Goal: Communication & Community: Participate in discussion

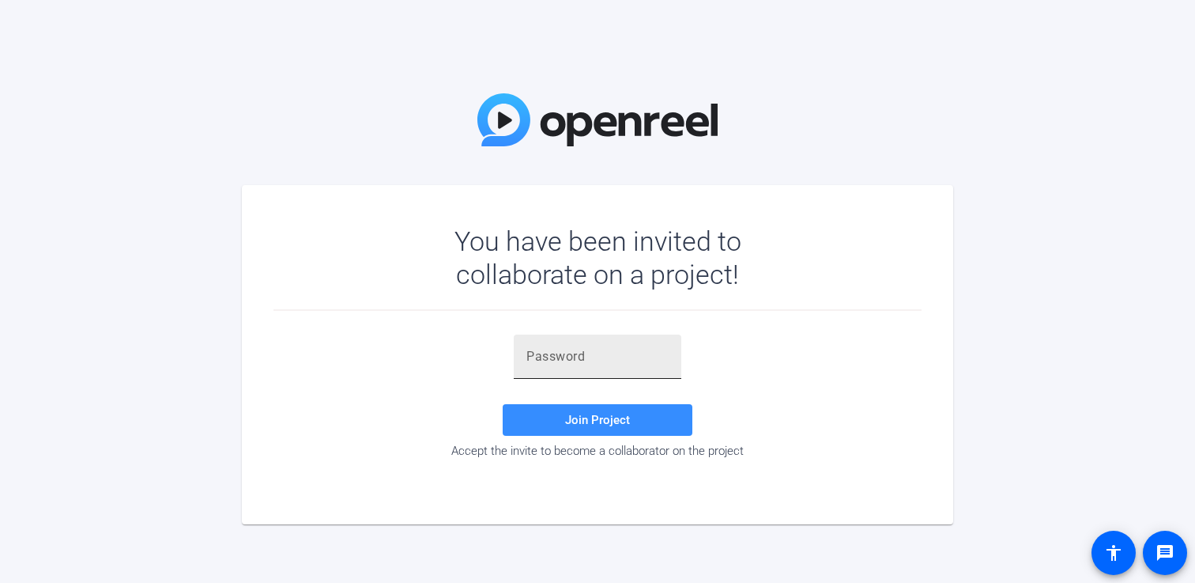
click at [538, 358] on input "text" at bounding box center [598, 356] width 142 height 19
paste input "Xp8fse"
type input "Xp8fse"
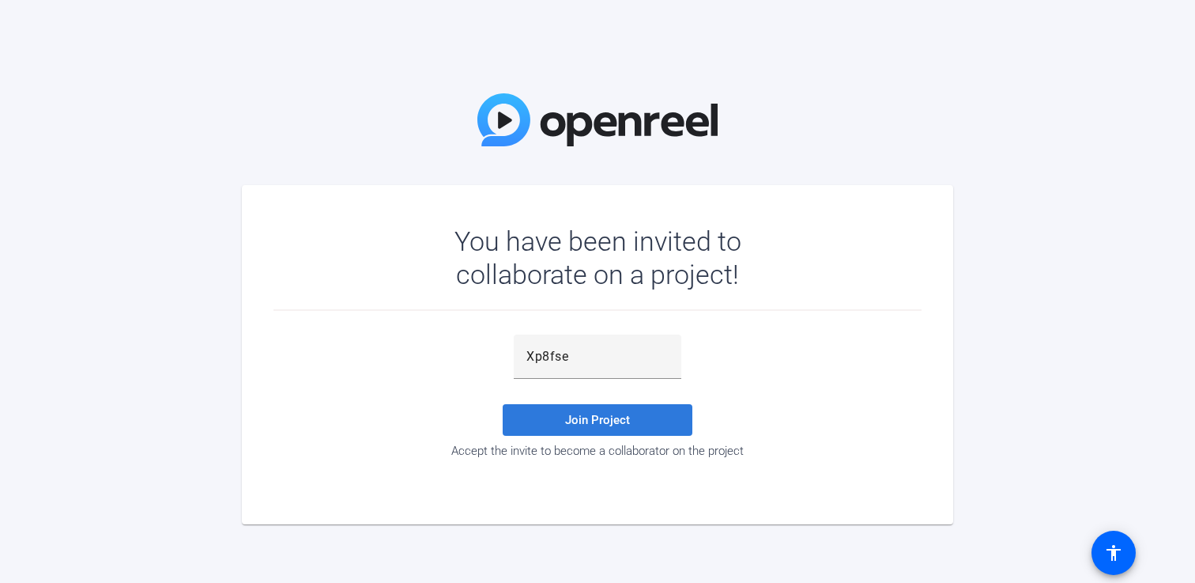
click at [568, 420] on span "Join Project" at bounding box center [597, 420] width 65 height 14
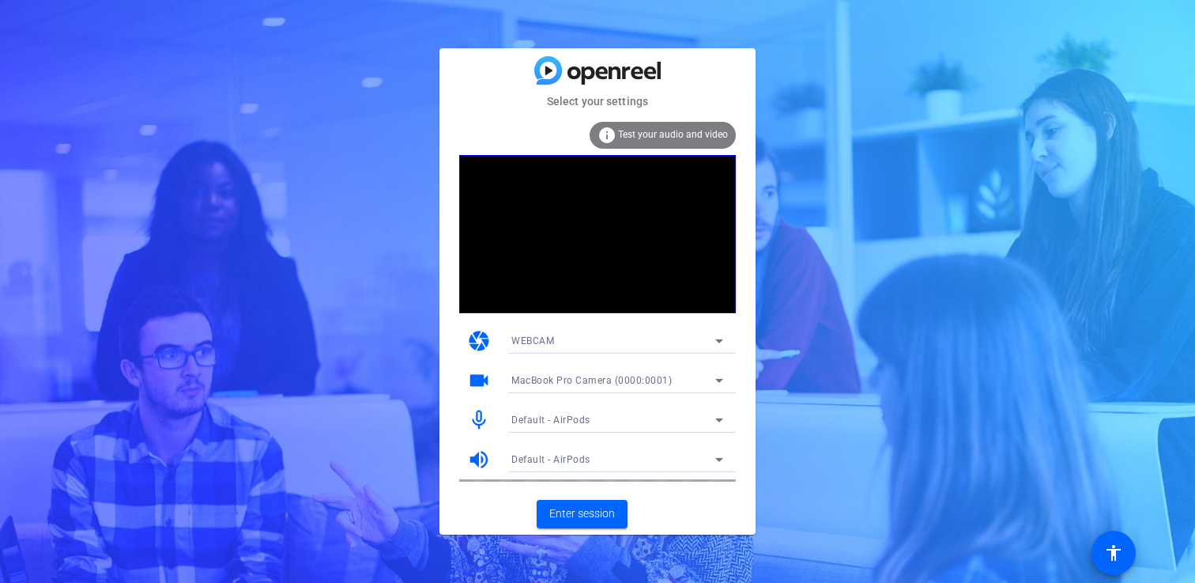
click at [674, 132] on span "Test your audio and video" at bounding box center [673, 134] width 110 height 11
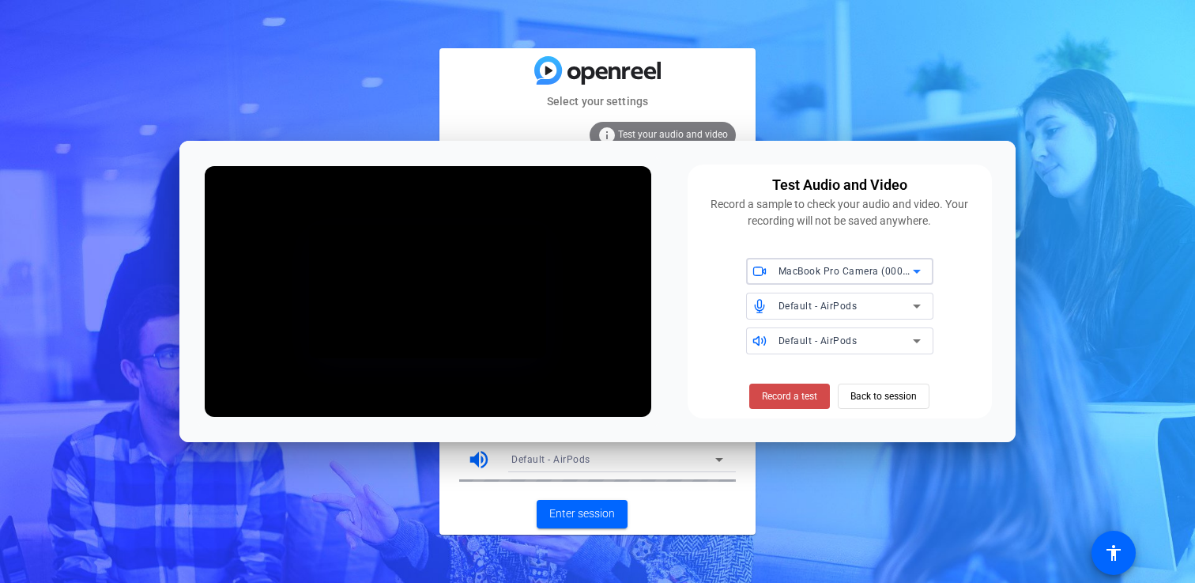
click at [778, 391] on span "Record a test" at bounding box center [789, 396] width 55 height 14
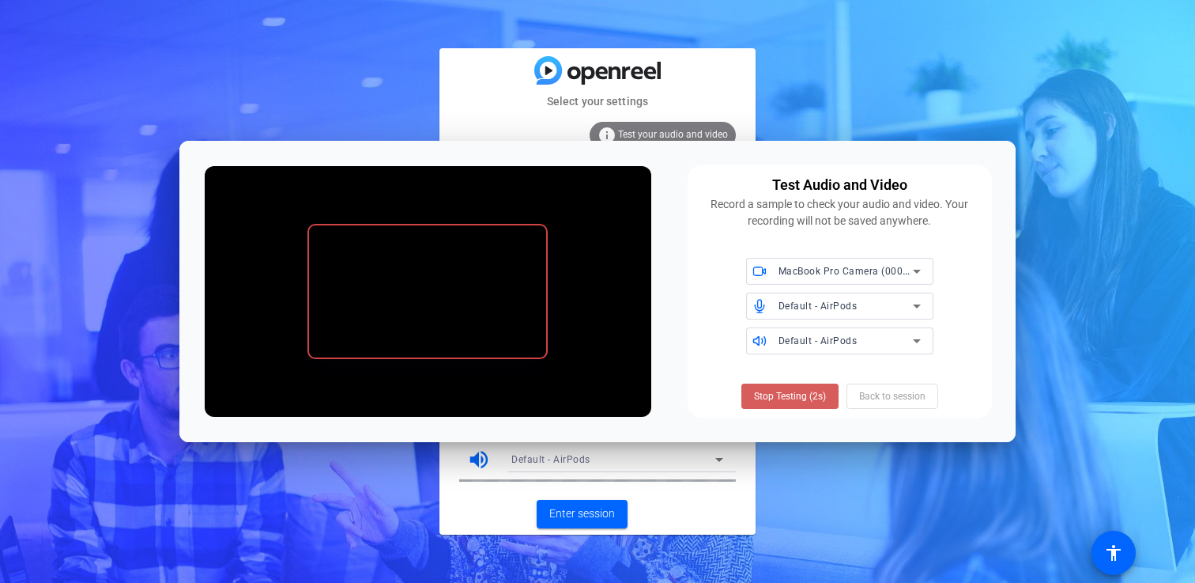
click at [809, 395] on span "Stop Testing (2s)" at bounding box center [790, 396] width 72 height 14
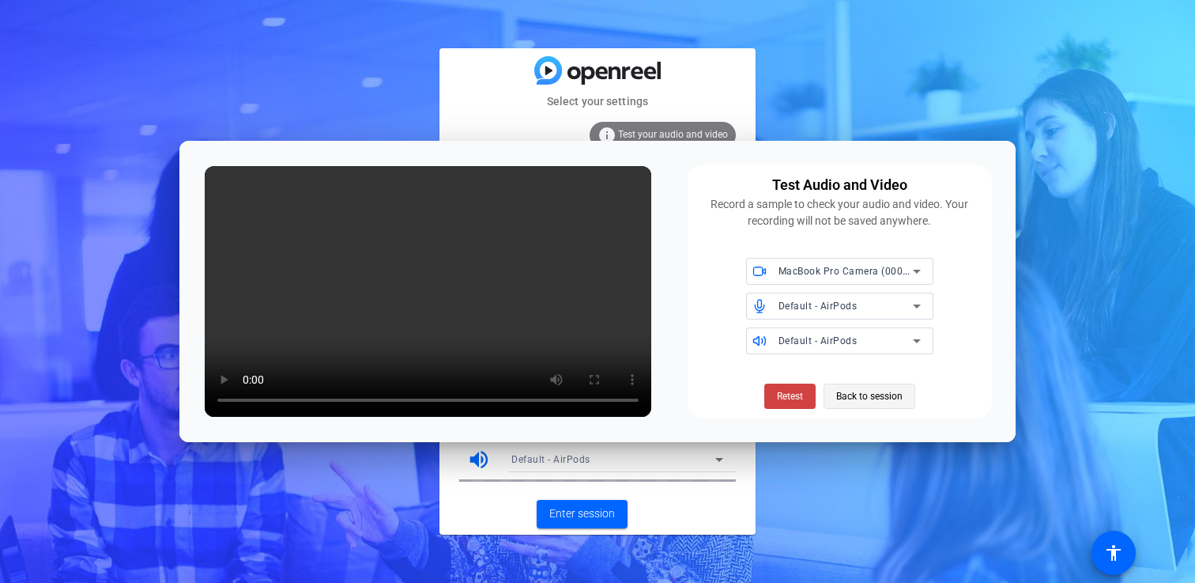
click at [883, 403] on span "Back to session" at bounding box center [869, 396] width 66 height 30
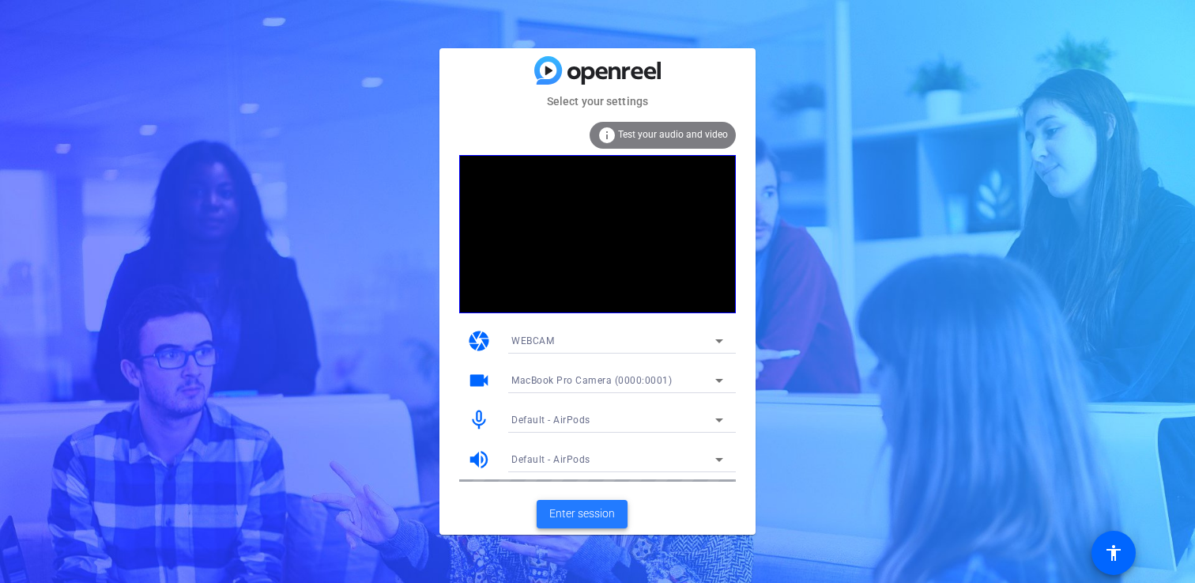
click at [572, 506] on span "Enter session" at bounding box center [582, 513] width 66 height 17
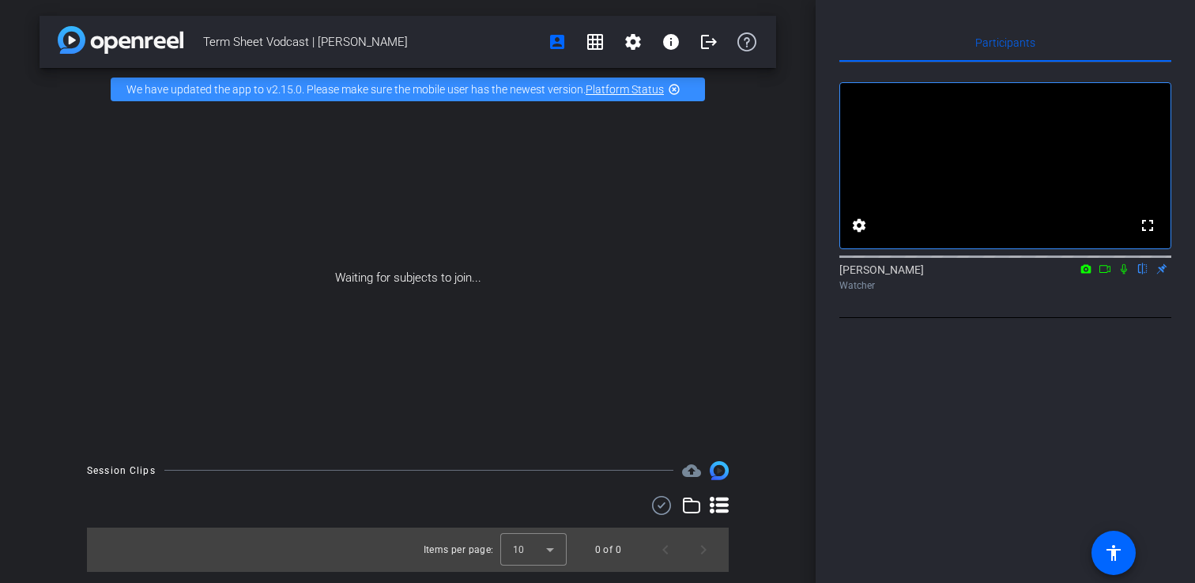
click at [1106, 274] on icon at bounding box center [1105, 268] width 13 height 11
click at [1139, 274] on icon at bounding box center [1143, 268] width 13 height 11
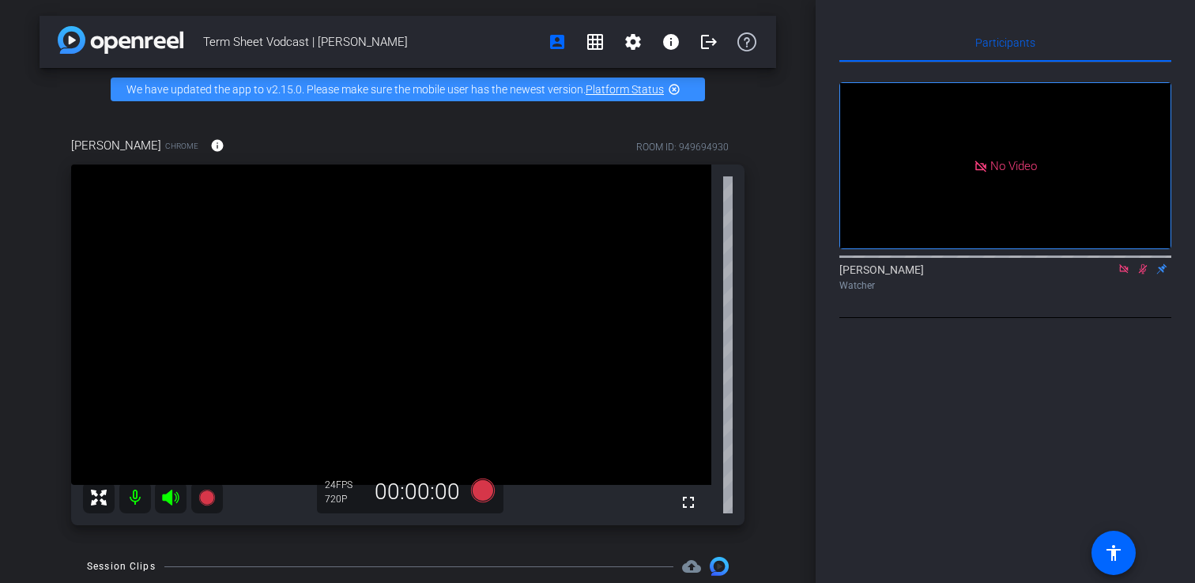
click at [1122, 274] on icon at bounding box center [1124, 268] width 13 height 11
click at [1126, 274] on icon at bounding box center [1124, 269] width 9 height 10
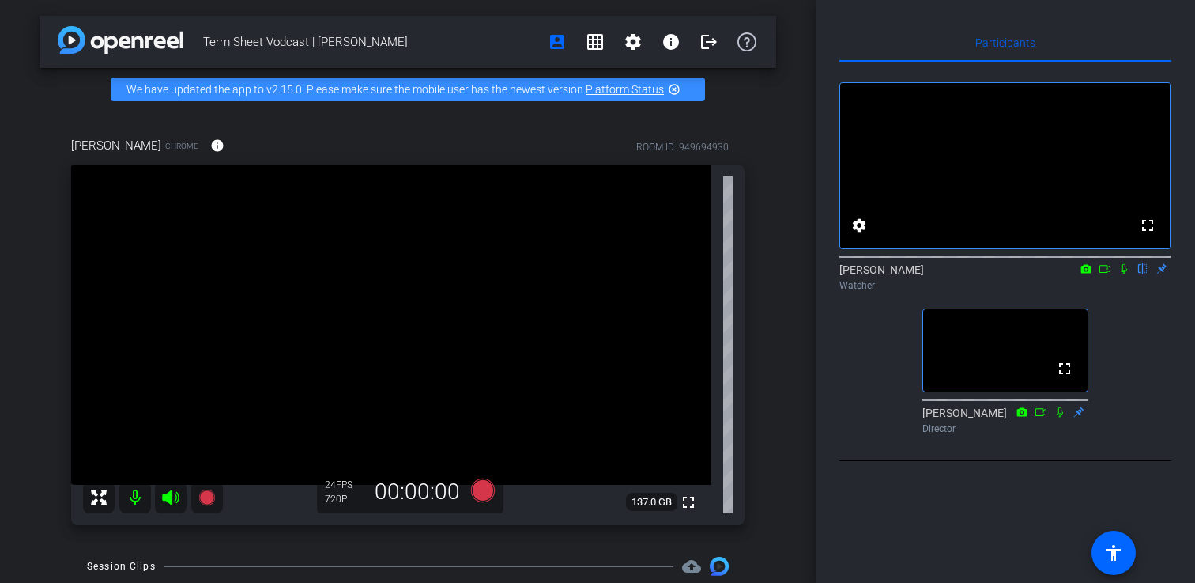
click at [1124, 274] on icon at bounding box center [1124, 268] width 13 height 11
click at [1125, 274] on icon at bounding box center [1124, 269] width 9 height 10
click at [1123, 274] on icon at bounding box center [1124, 269] width 6 height 10
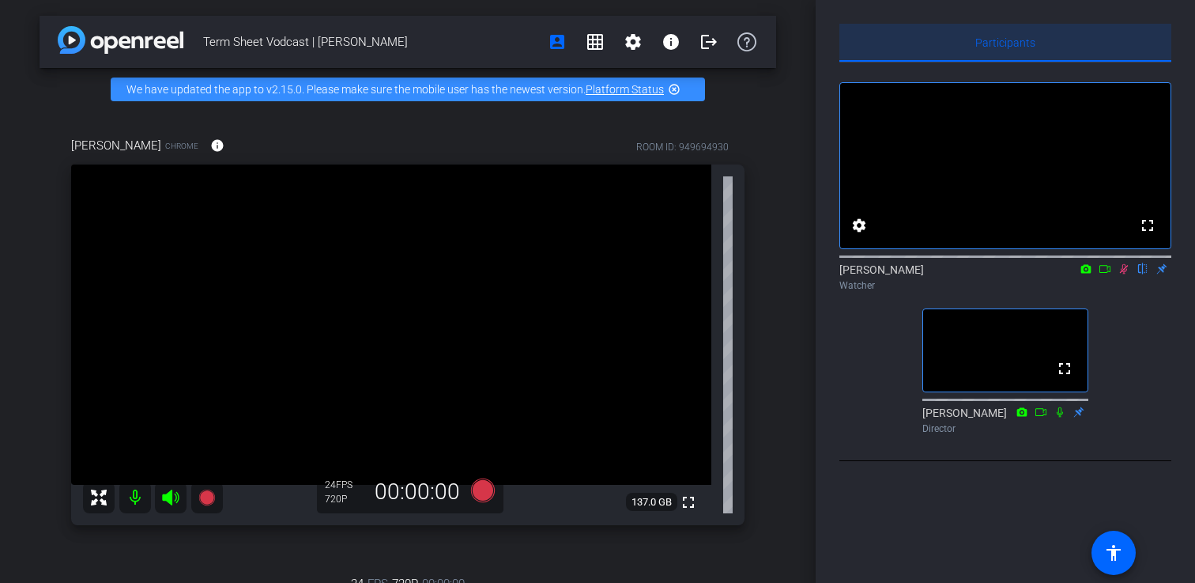
click at [1036, 43] on div "Participants" at bounding box center [1006, 43] width 332 height 38
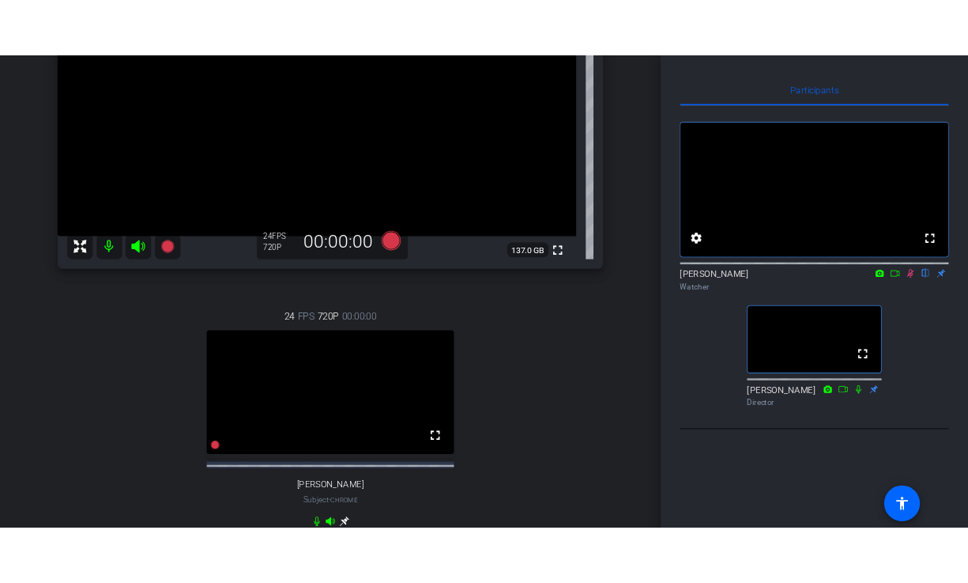
scroll to position [229, 0]
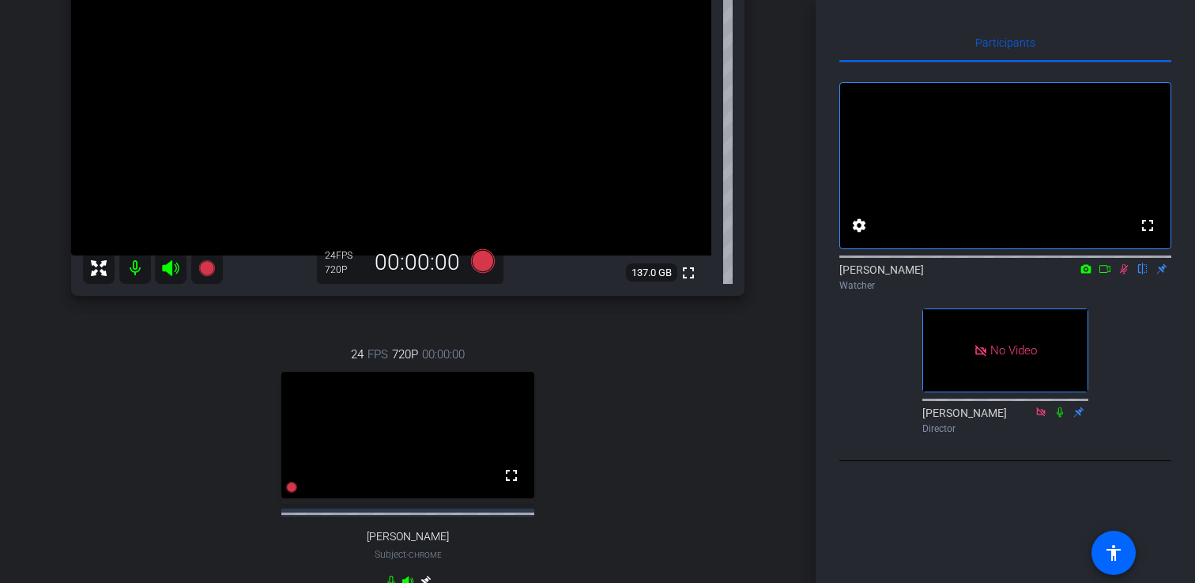
click at [1104, 274] on icon at bounding box center [1105, 268] width 13 height 11
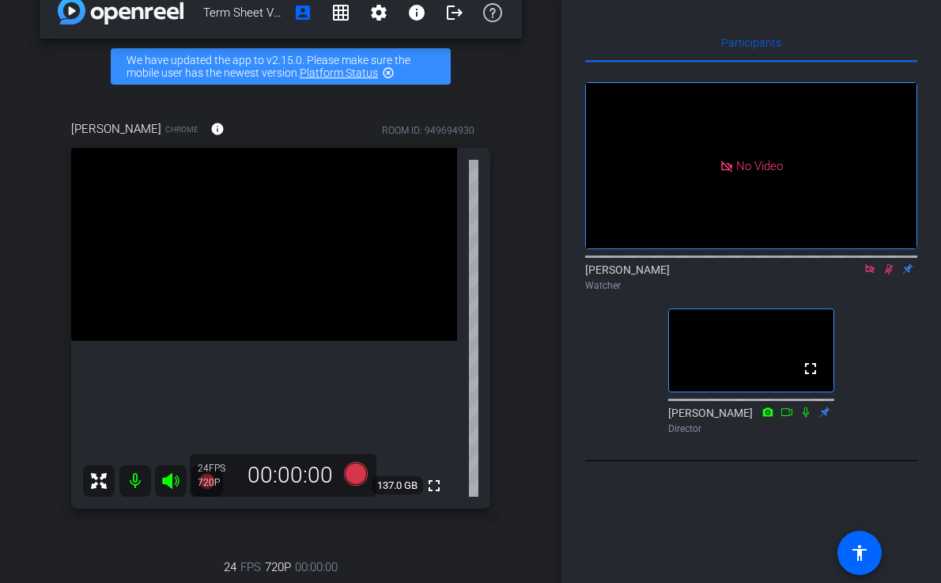
scroll to position [0, 0]
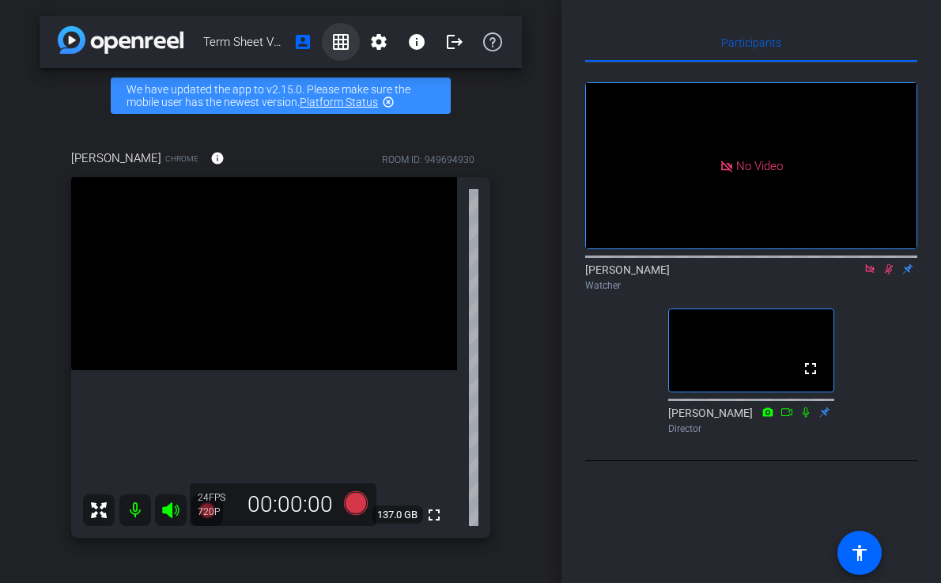
click at [345, 45] on mat-icon "grid_on" at bounding box center [340, 41] width 19 height 19
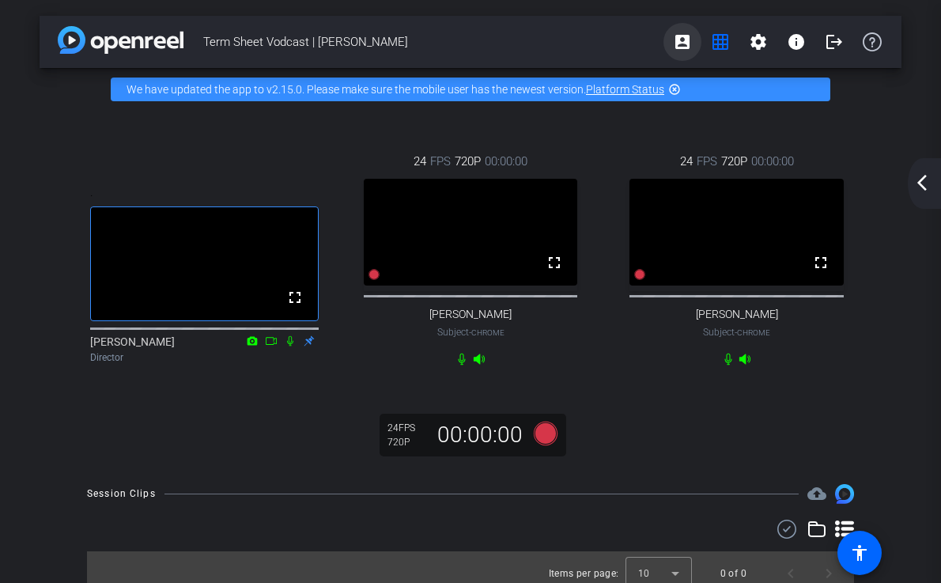
click at [677, 42] on mat-icon "account_box" at bounding box center [682, 41] width 19 height 19
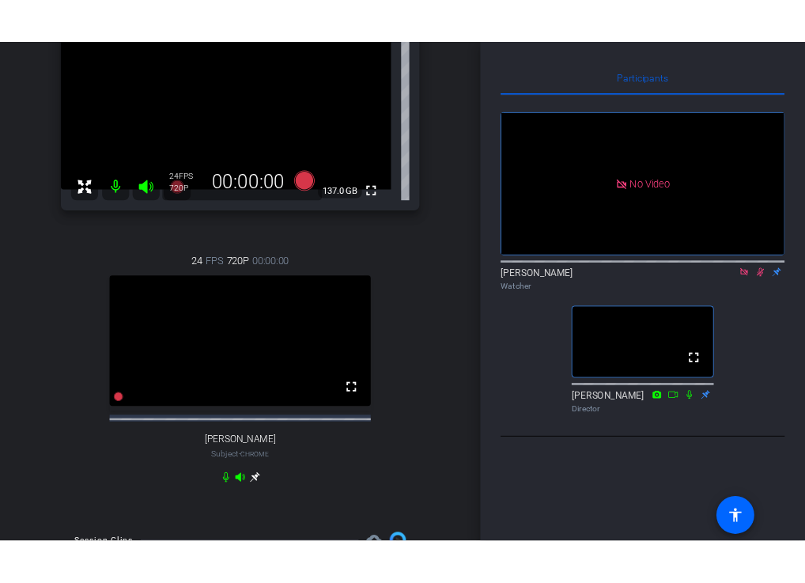
scroll to position [211, 0]
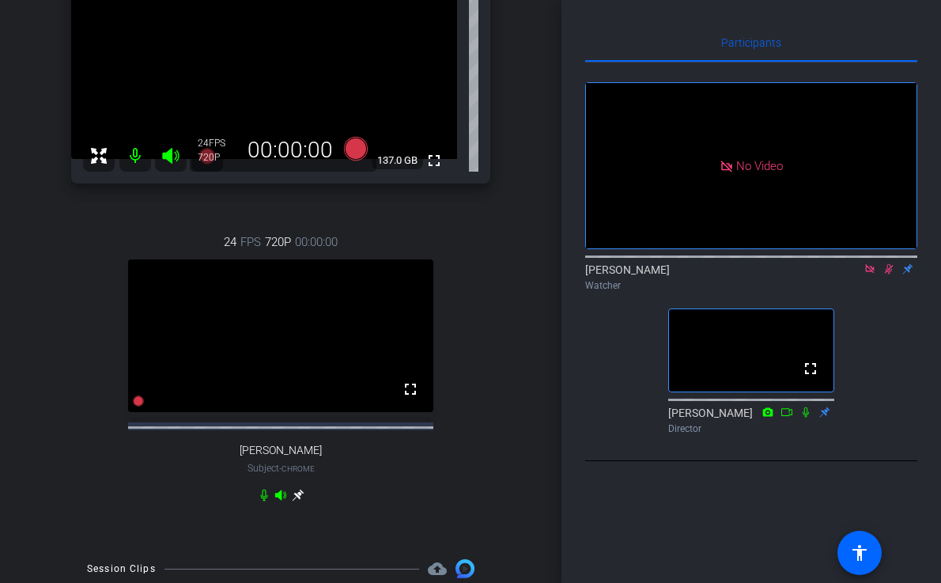
click at [872, 274] on icon at bounding box center [869, 268] width 13 height 11
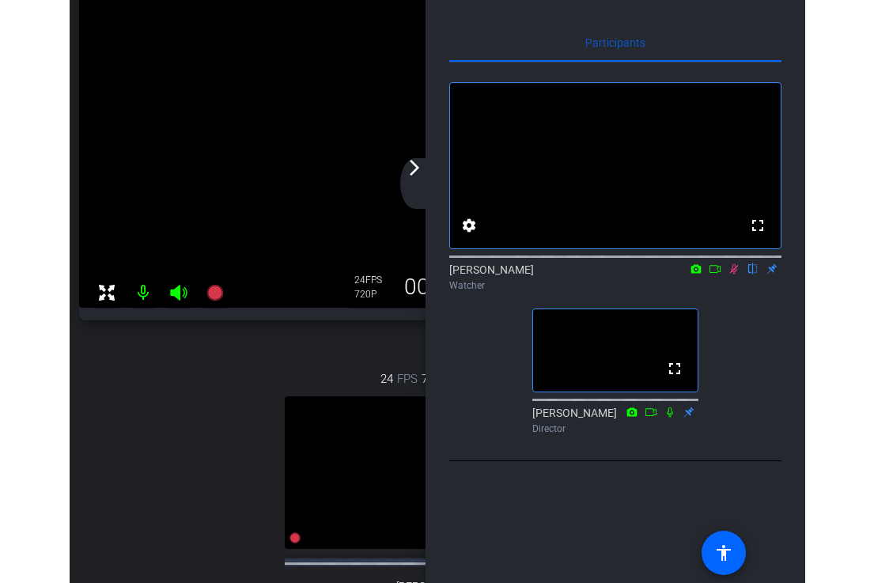
scroll to position [172, 0]
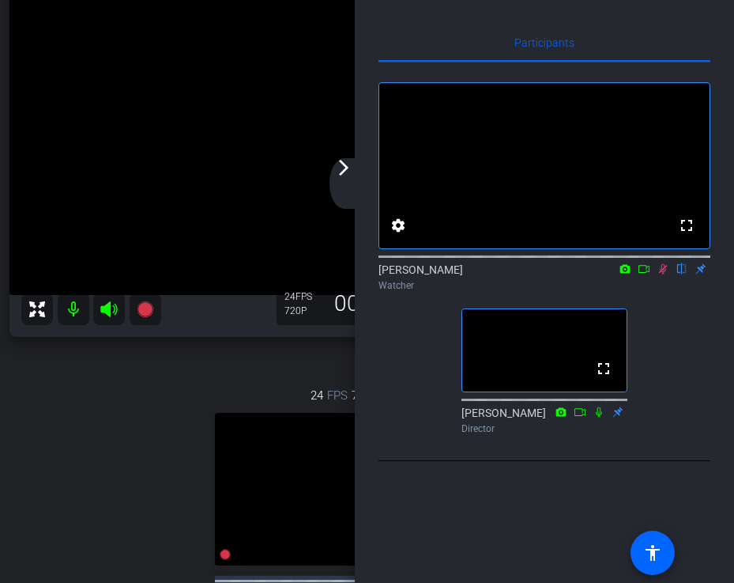
click at [344, 174] on mat-icon "arrow_forward_ios" at bounding box center [343, 167] width 19 height 19
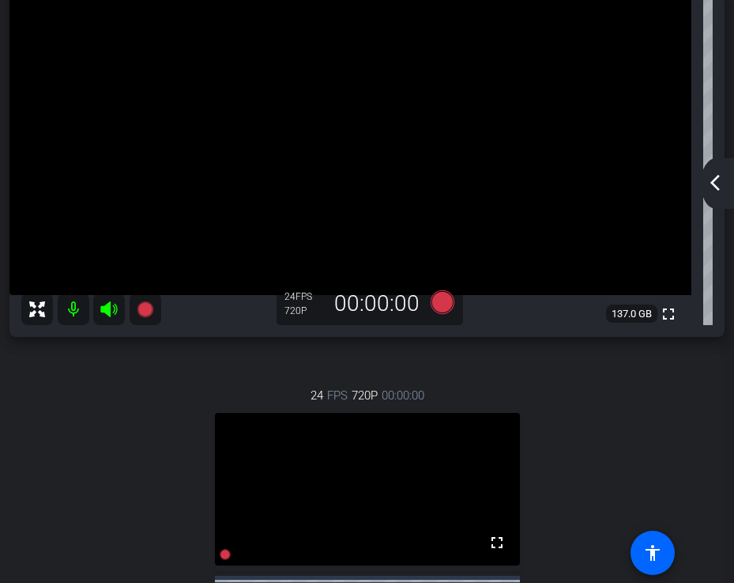
click at [717, 192] on div "arrow_back_ios_new arrow_forward_ios" at bounding box center [717, 183] width 33 height 51
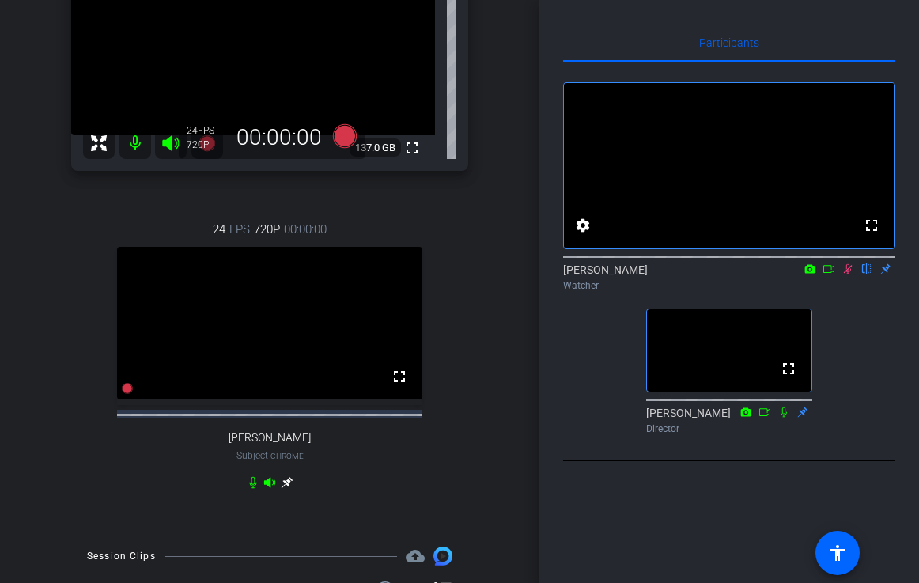
scroll to position [211, 0]
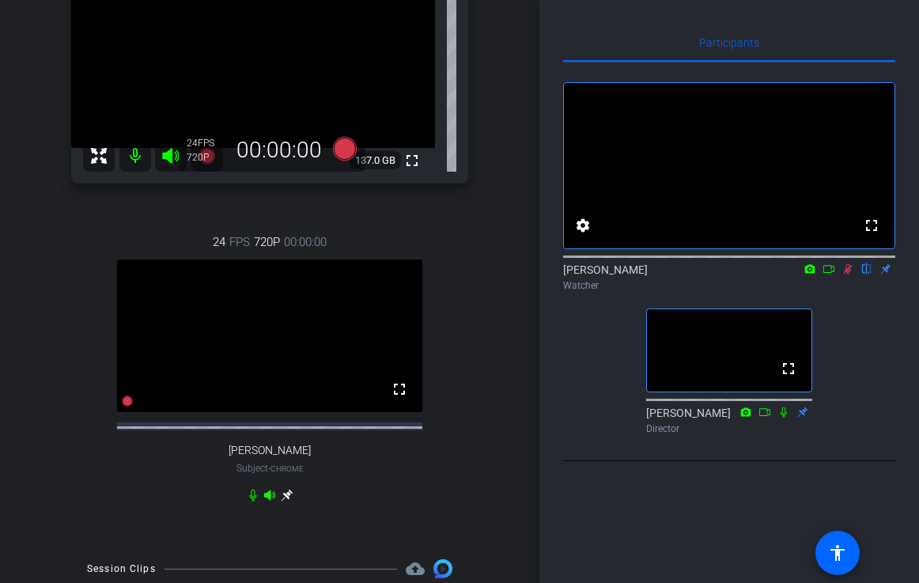
click at [916, 209] on div "Participants fullscreen settings Franki Darnold flip Watcher fullscreen Ceylan …" at bounding box center [728, 291] width 379 height 583
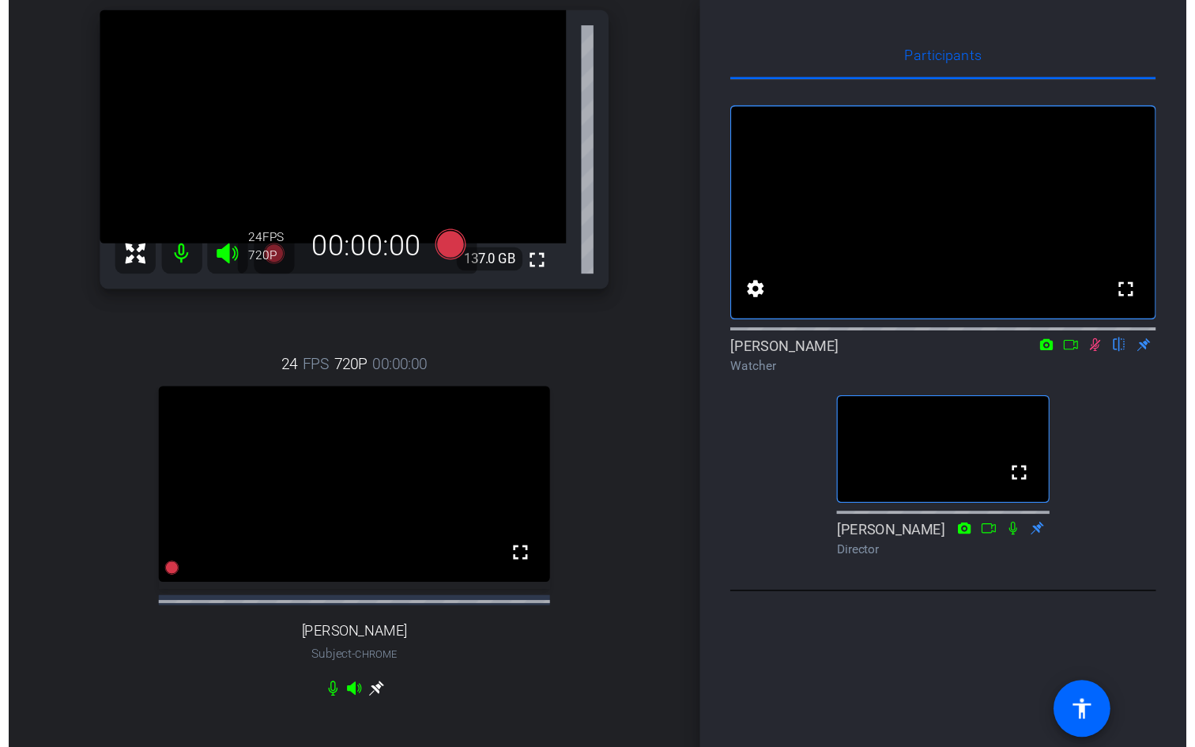
scroll to position [158, 0]
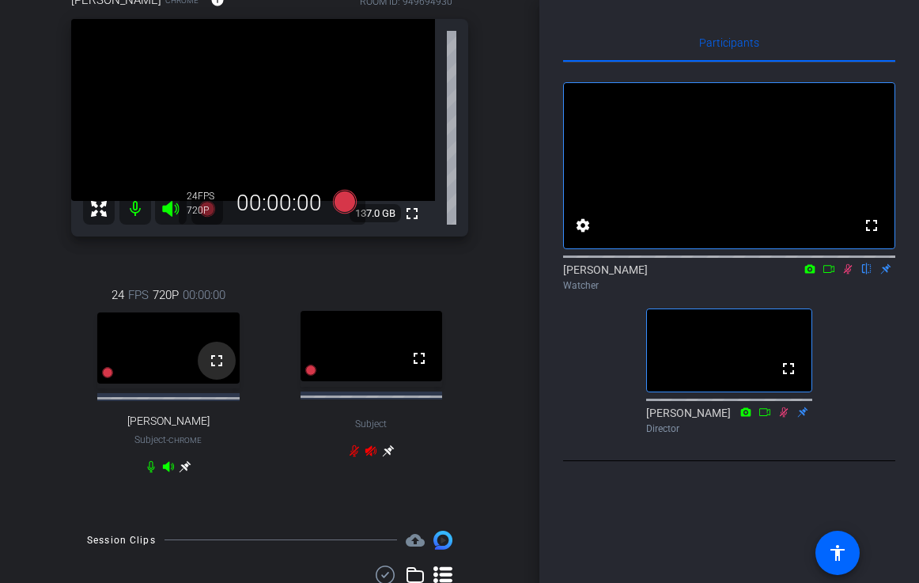
click at [220, 370] on mat-icon "fullscreen" at bounding box center [216, 360] width 19 height 19
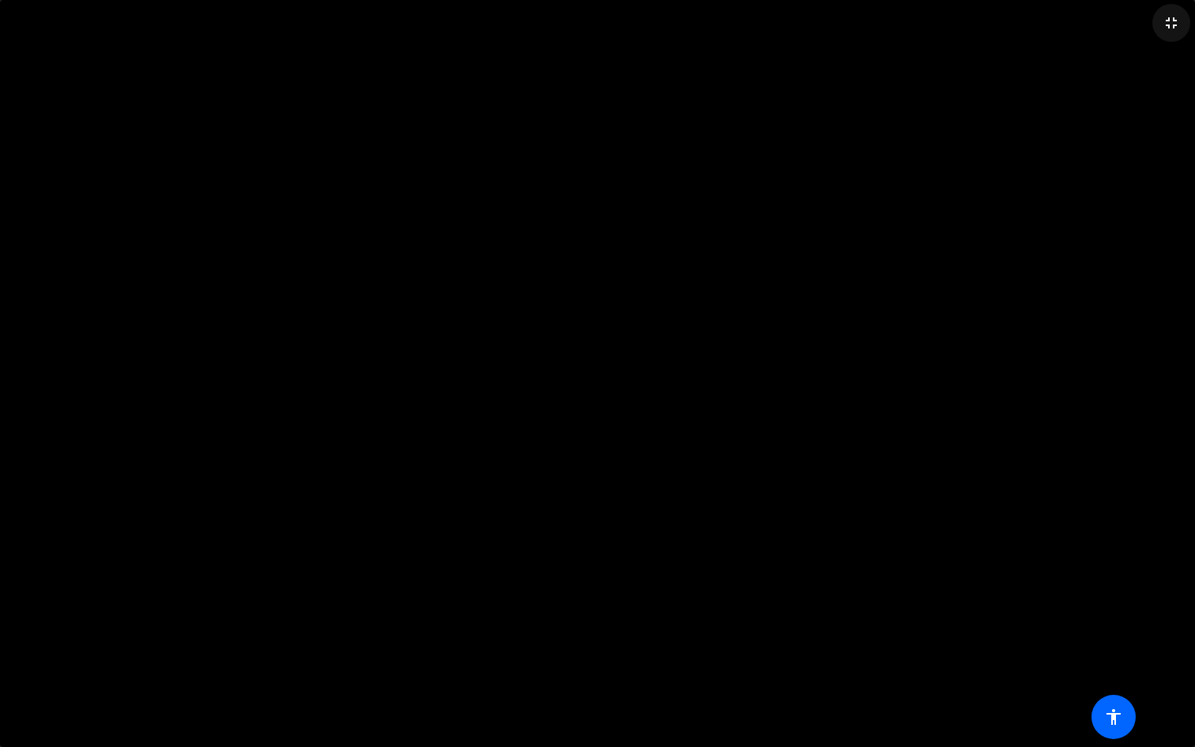
click at [1172, 27] on mat-icon "fullscreen_exit" at bounding box center [1171, 22] width 19 height 19
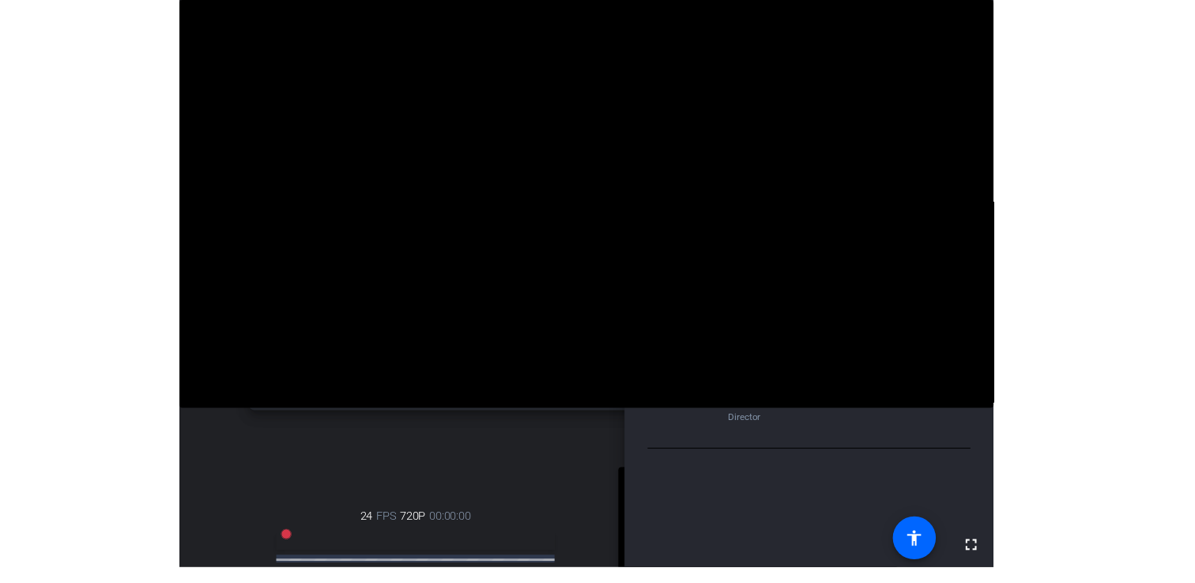
scroll to position [135, 0]
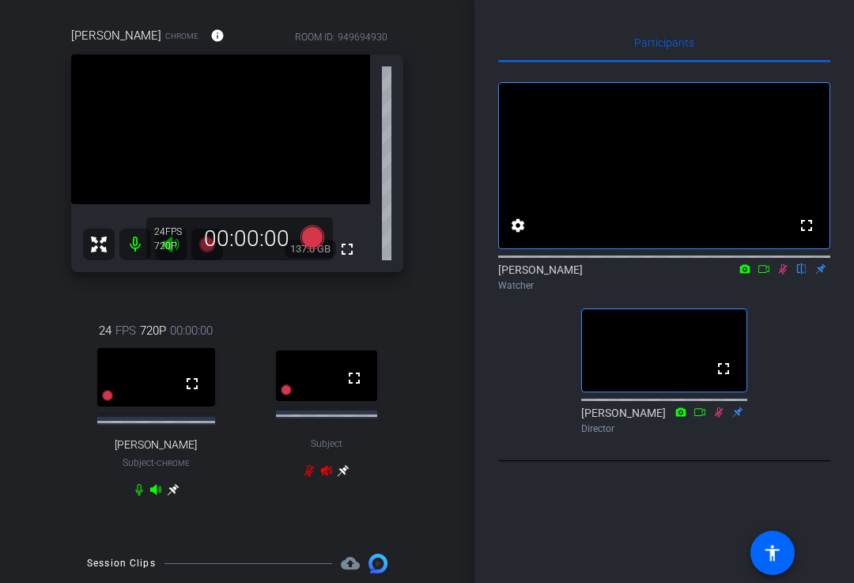
click at [171, 496] on icon at bounding box center [173, 489] width 13 height 13
click at [178, 494] on icon at bounding box center [173, 490] width 12 height 12
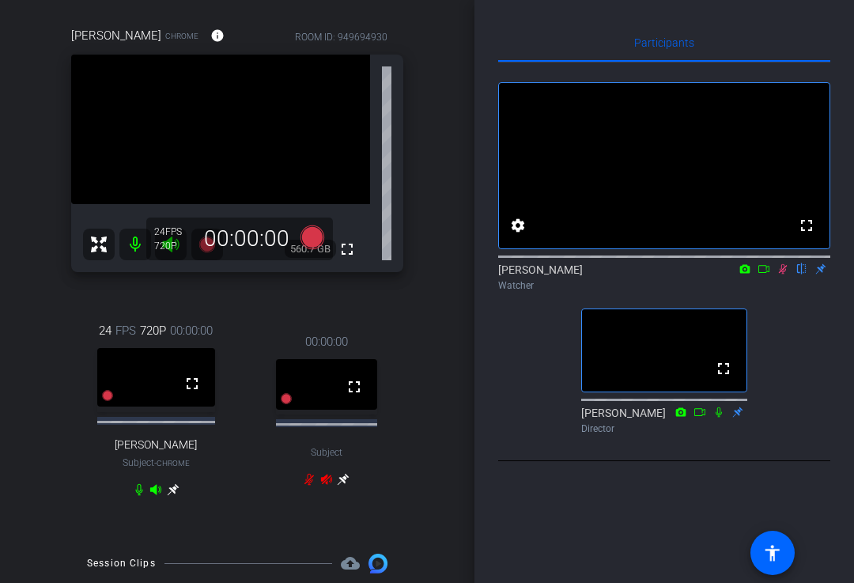
click at [761, 274] on icon at bounding box center [763, 268] width 13 height 11
click at [784, 274] on icon at bounding box center [782, 268] width 13 height 11
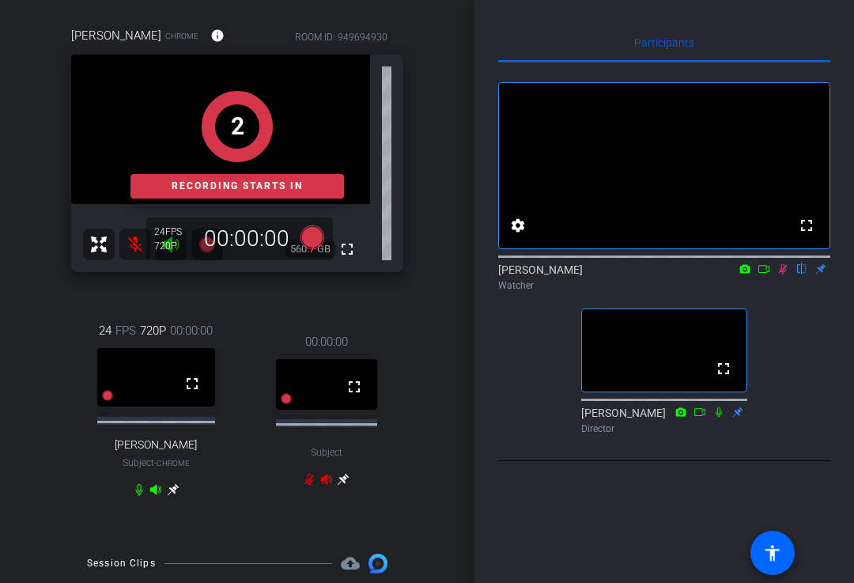
click at [765, 276] on mat-icon at bounding box center [763, 269] width 19 height 14
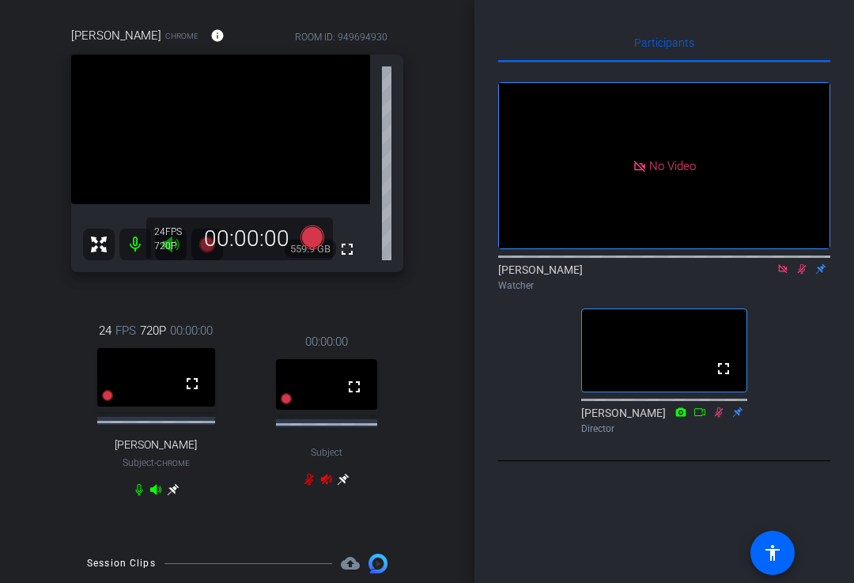
click at [787, 274] on icon at bounding box center [782, 268] width 13 height 11
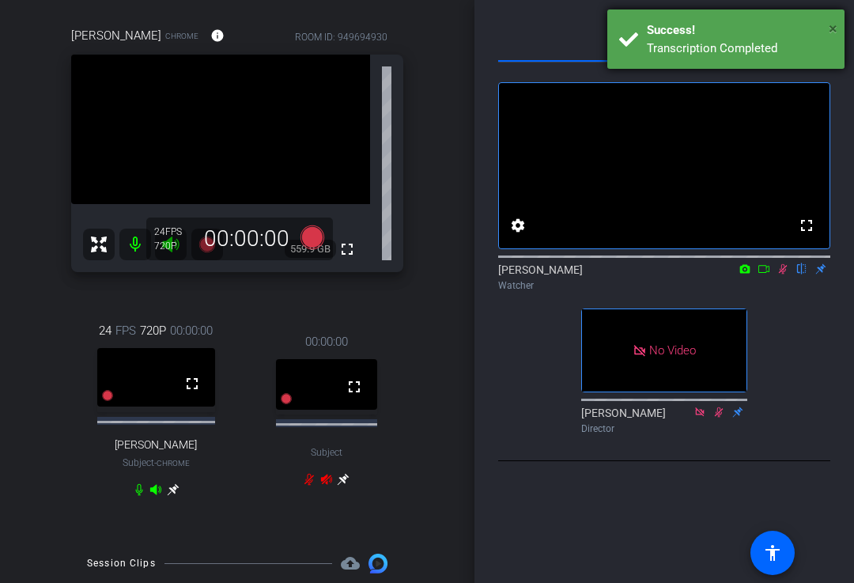
click at [836, 28] on span "×" at bounding box center [833, 28] width 9 height 19
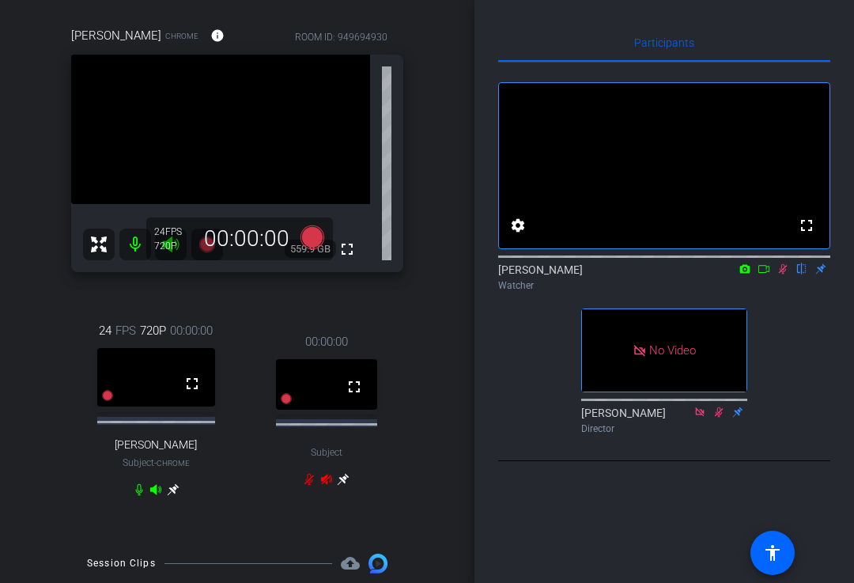
click at [764, 273] on icon at bounding box center [763, 269] width 11 height 8
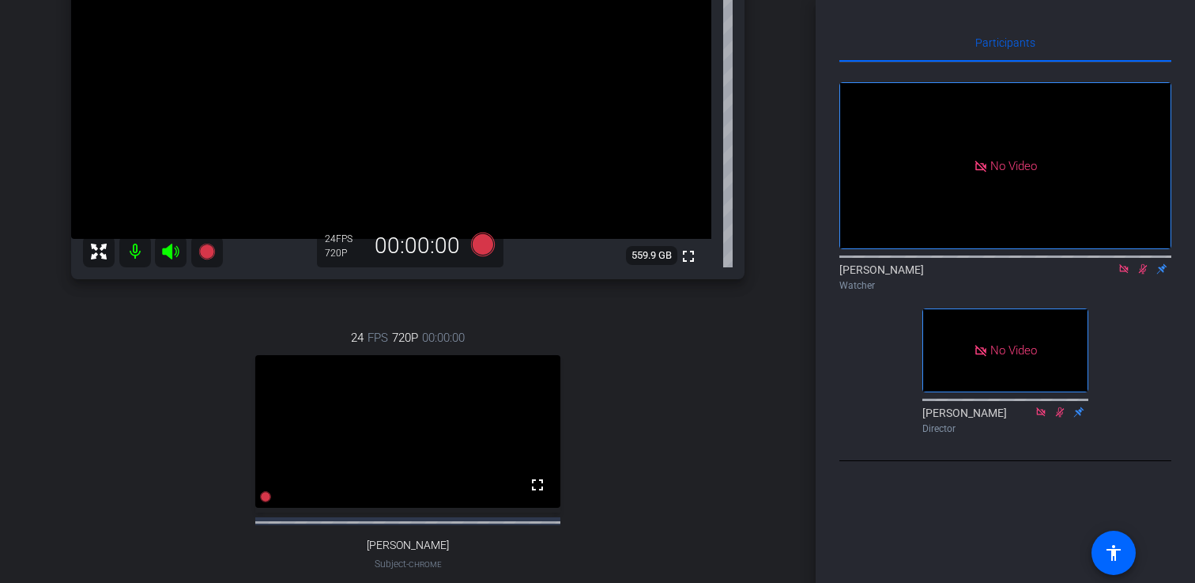
scroll to position [251, 0]
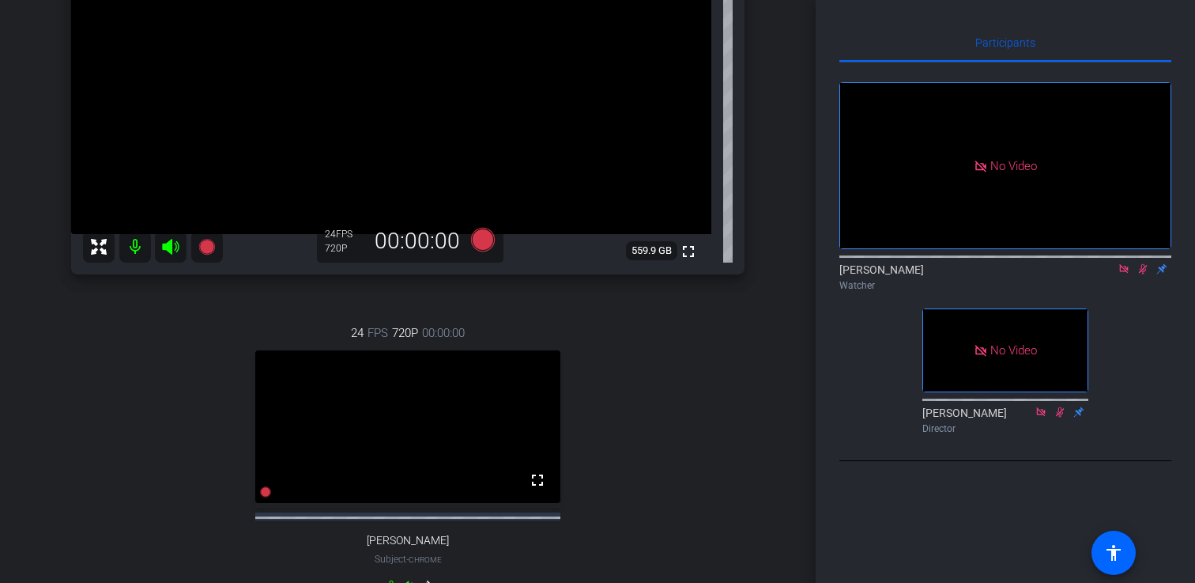
click at [1124, 273] on icon at bounding box center [1123, 268] width 9 height 9
click at [1124, 274] on icon at bounding box center [1124, 268] width 13 height 11
click at [1123, 274] on icon at bounding box center [1124, 268] width 13 height 11
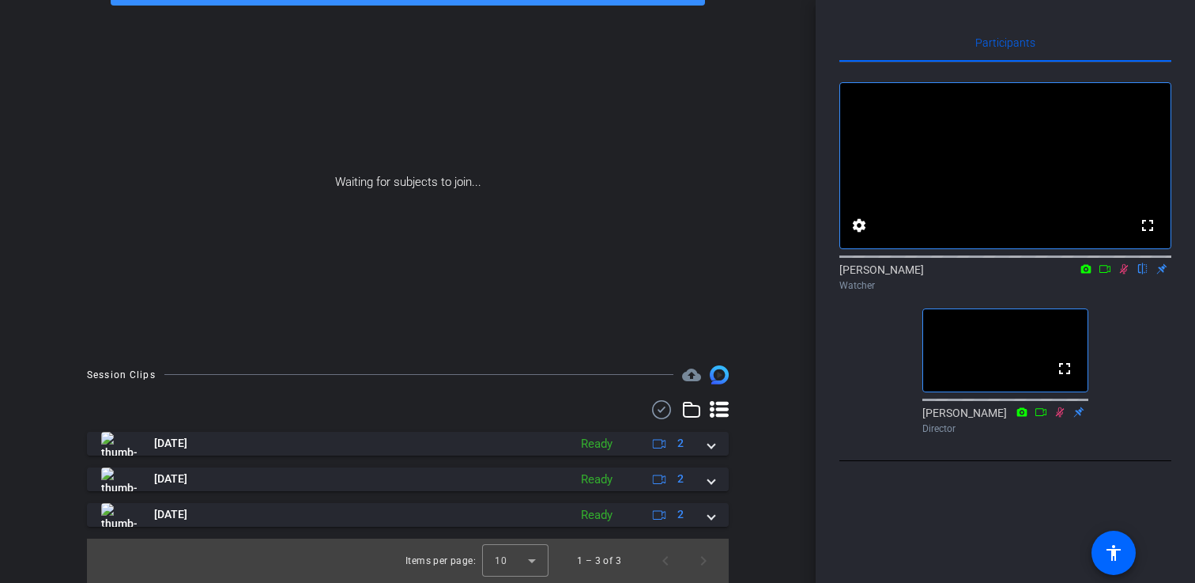
scroll to position [96, 0]
